Goal: Task Accomplishment & Management: Use online tool/utility

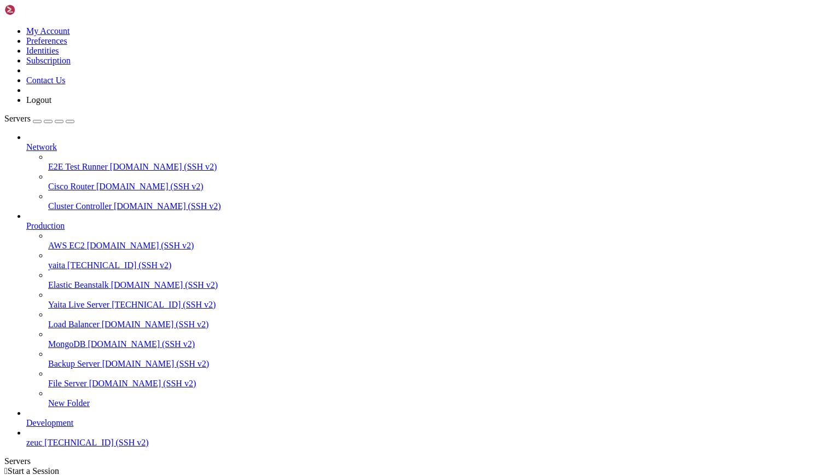
click at [112, 300] on span "[TECHNICAL_ID] (SSH v2)" at bounding box center [164, 304] width 104 height 9
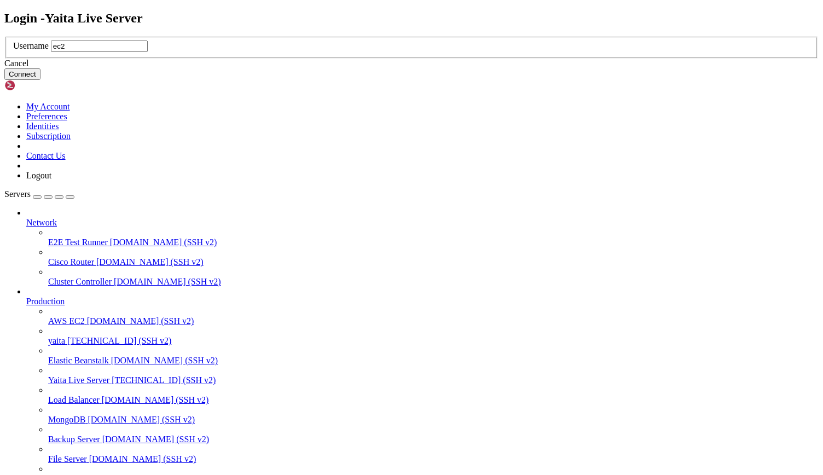
type input "ec2-user"
click at [41, 80] on button "Connect" at bounding box center [22, 73] width 36 height 11
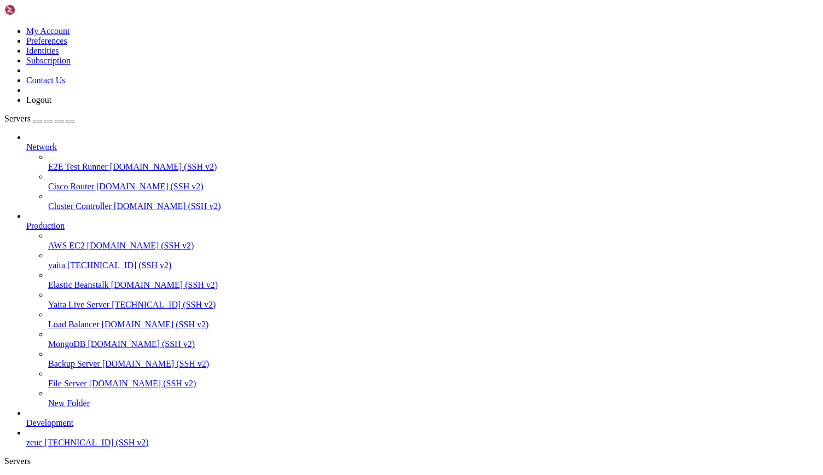
scroll to position [5, 1]
drag, startPoint x: 51, startPoint y: 866, endPoint x: 141, endPoint y: 881, distance: 91.2
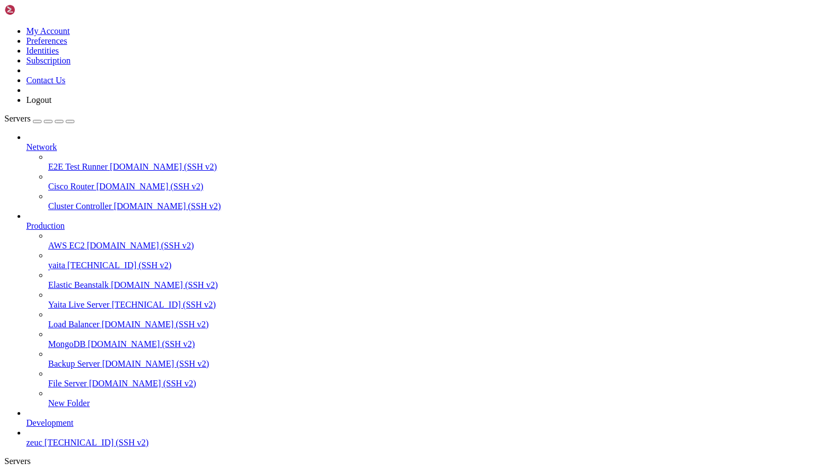
scroll to position [1852, 0]
copy div "imbabwe | 31.00560610 | | [EMAIL_ADDRESS][DOMAIN_NAME] | M20251001183121795 9 |…"
drag, startPoint x: 93, startPoint y: 866, endPoint x: 293, endPoint y: 871, distance: 201.0
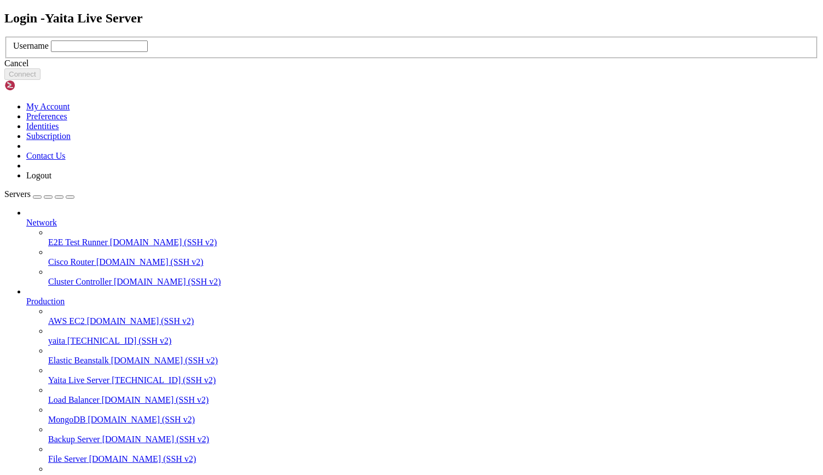
click at [148, 52] on input "text" at bounding box center [99, 46] width 97 height 11
type input "ec2-user"
click at [41, 80] on button "Connect" at bounding box center [22, 73] width 36 height 11
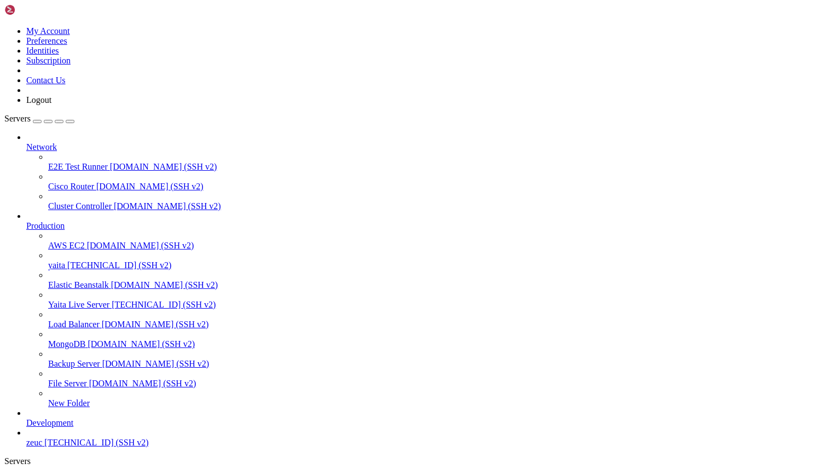
scroll to position [77, 0]
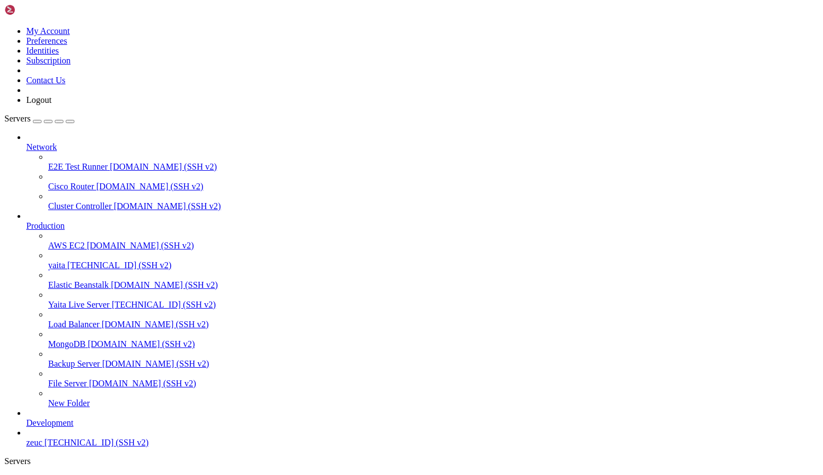
type input "/var/log/yaita"
click at [651, 359] on icon at bounding box center [651, 359] width 0 height 0
